Goal: Communication & Community: Answer question/provide support

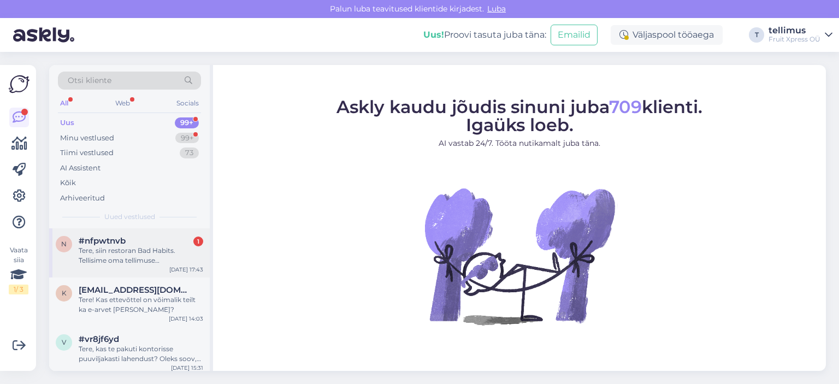
click at [115, 253] on div "Tere, siin restoran Bad Habits. Tellisime oma tellimuse [PERSON_NAME] 10-ks. Ke…" at bounding box center [141, 256] width 125 height 20
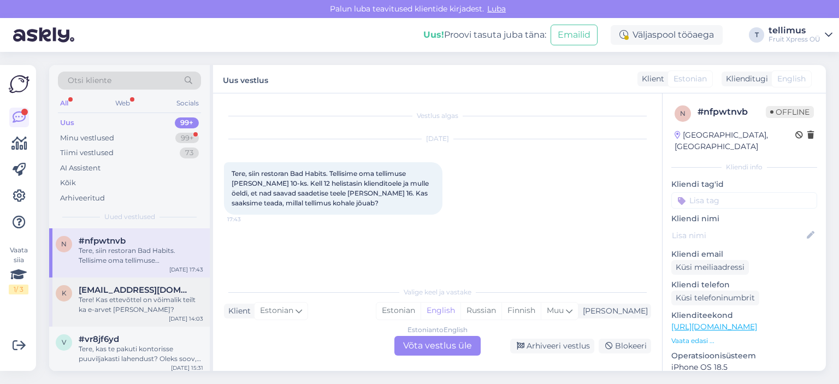
click at [122, 289] on span "[EMAIL_ADDRESS][DOMAIN_NAME]" at bounding box center [136, 290] width 114 height 10
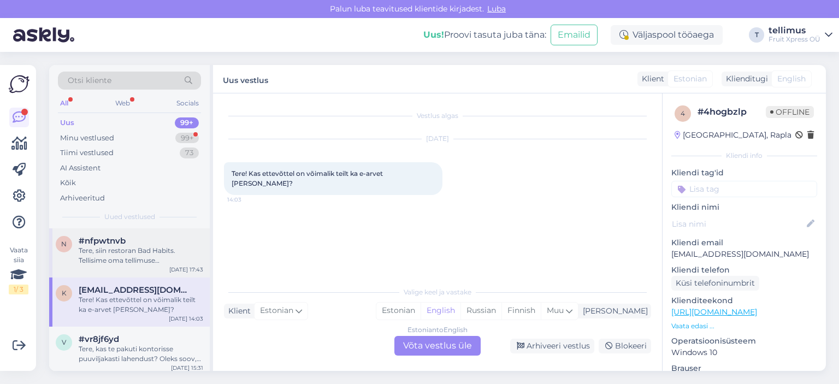
click at [125, 248] on div "Tere, siin restoran Bad Habits. Tellisime oma tellimuse [PERSON_NAME] 10-ks. Ke…" at bounding box center [141, 256] width 125 height 20
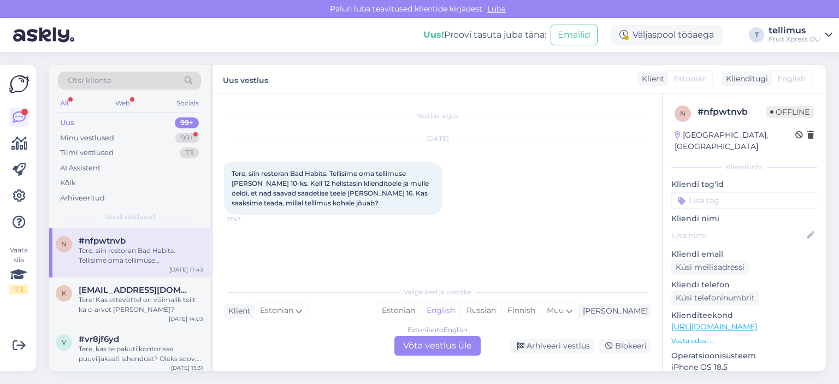
click at [104, 122] on div "Uus 99+" at bounding box center [129, 122] width 143 height 15
click at [99, 135] on div "Minu vestlused" at bounding box center [87, 138] width 54 height 11
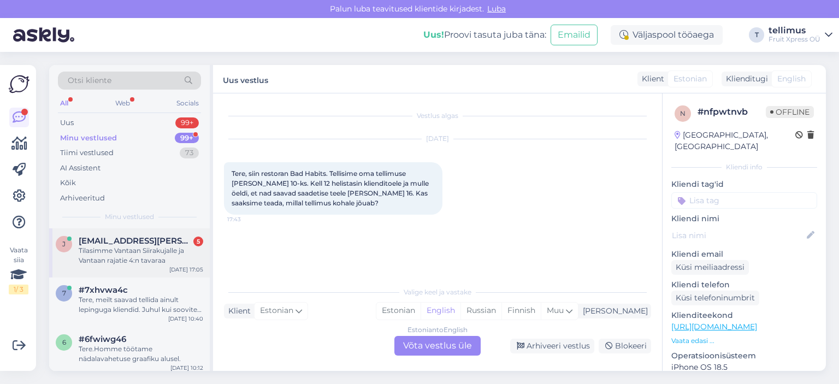
click at [104, 246] on div "Tilasimme Vantaan Siirakujalle ja Vantaan rajatie 4:n tavaraa" at bounding box center [141, 256] width 125 height 20
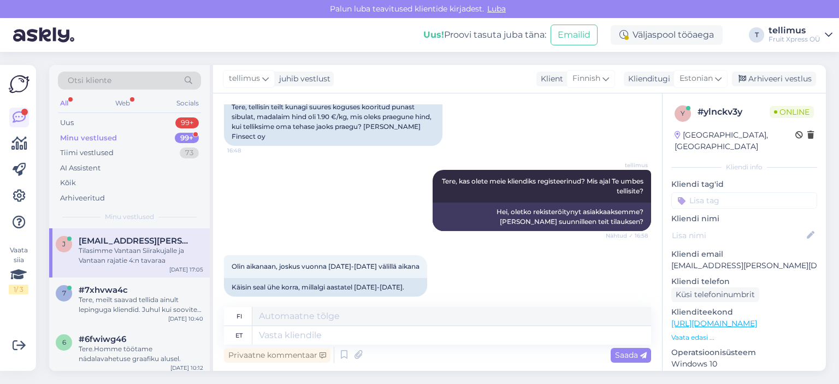
scroll to position [8, 0]
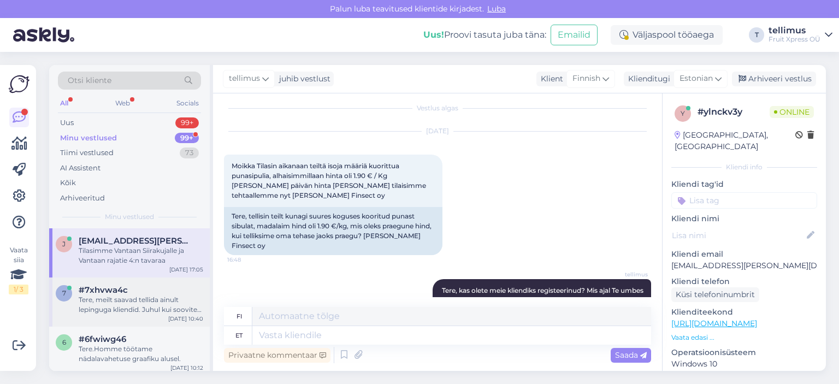
click at [155, 297] on div "Tere, meilt saavad tellida ainult lepinguga kliendid. Juhul kui soovite meilt t…" at bounding box center [141, 305] width 125 height 20
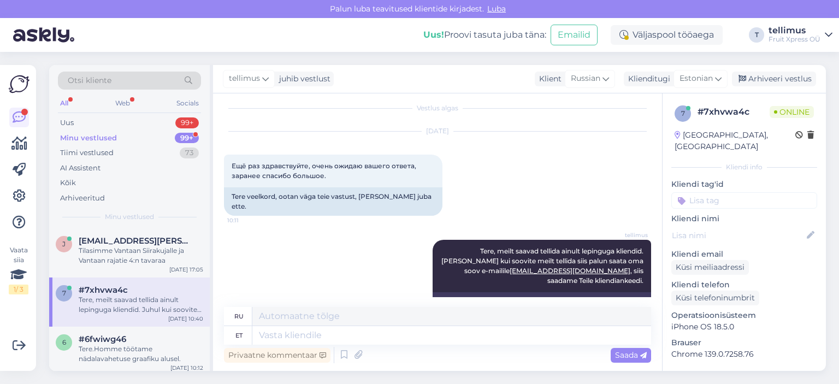
scroll to position [43, 0]
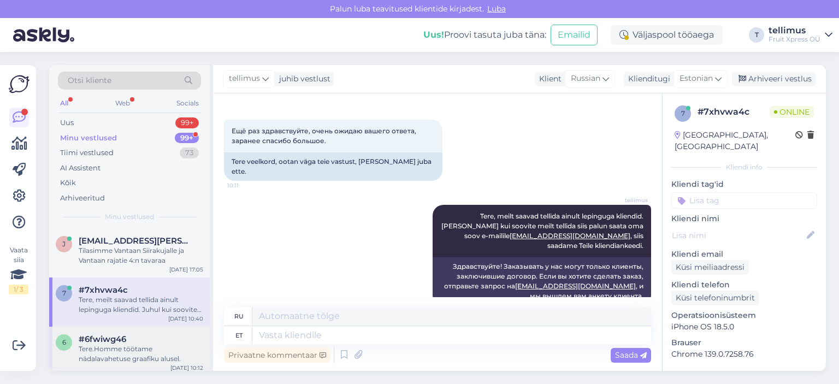
click at [146, 345] on div "Tere.Homme töötame nädalavahetuse graafiku alusel." at bounding box center [141, 354] width 125 height 20
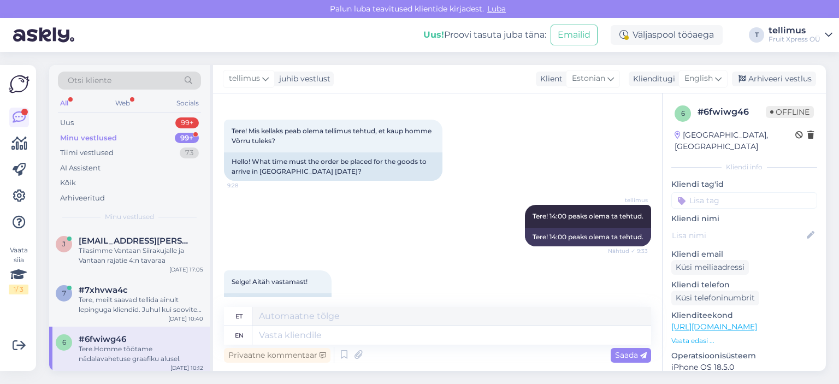
scroll to position [242, 0]
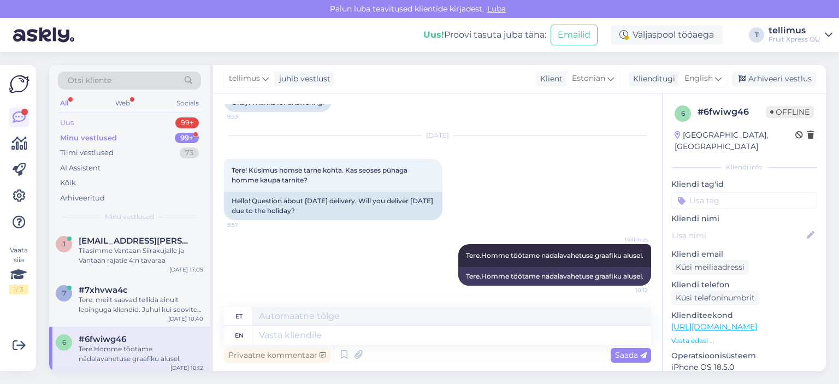
click at [77, 125] on div "Uus 99+" at bounding box center [129, 122] width 143 height 15
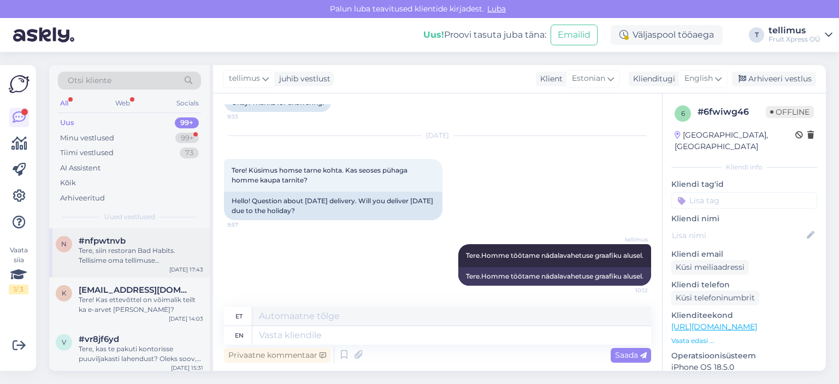
click at [130, 247] on div "Tere, siin restoran Bad Habits. Tellisime oma tellimuse [PERSON_NAME] 10-ks. Ke…" at bounding box center [141, 256] width 125 height 20
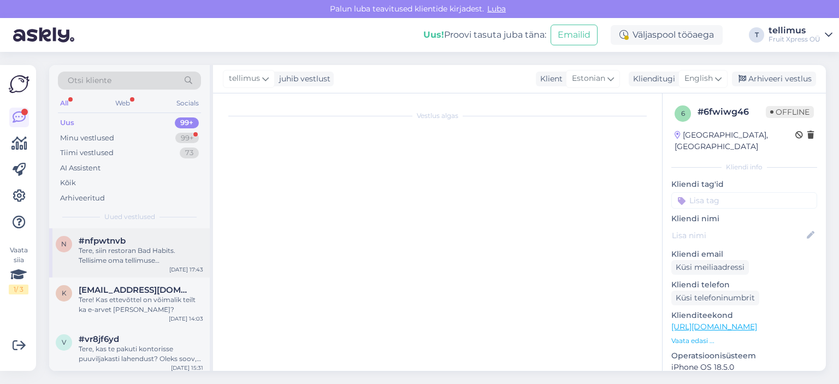
scroll to position [0, 0]
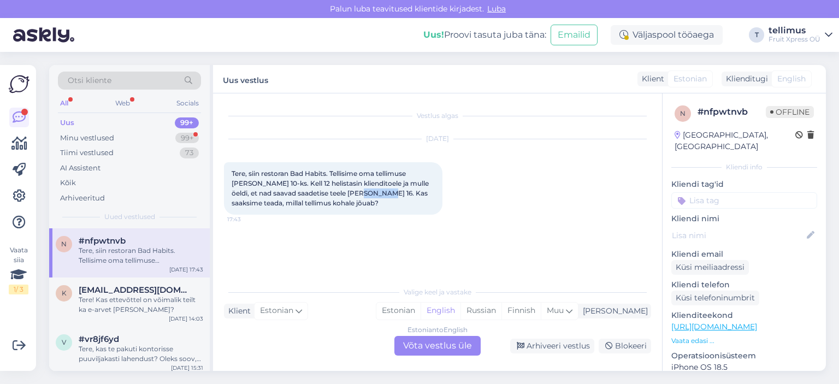
drag, startPoint x: 352, startPoint y: 193, endPoint x: 335, endPoint y: 194, distance: 16.9
click at [335, 194] on span "Tere, siin restoran Bad Habits. Tellisime oma tellimuse [PERSON_NAME] 10-ks. Ke…" at bounding box center [331, 188] width 199 height 38
